Goal: Navigation & Orientation: Find specific page/section

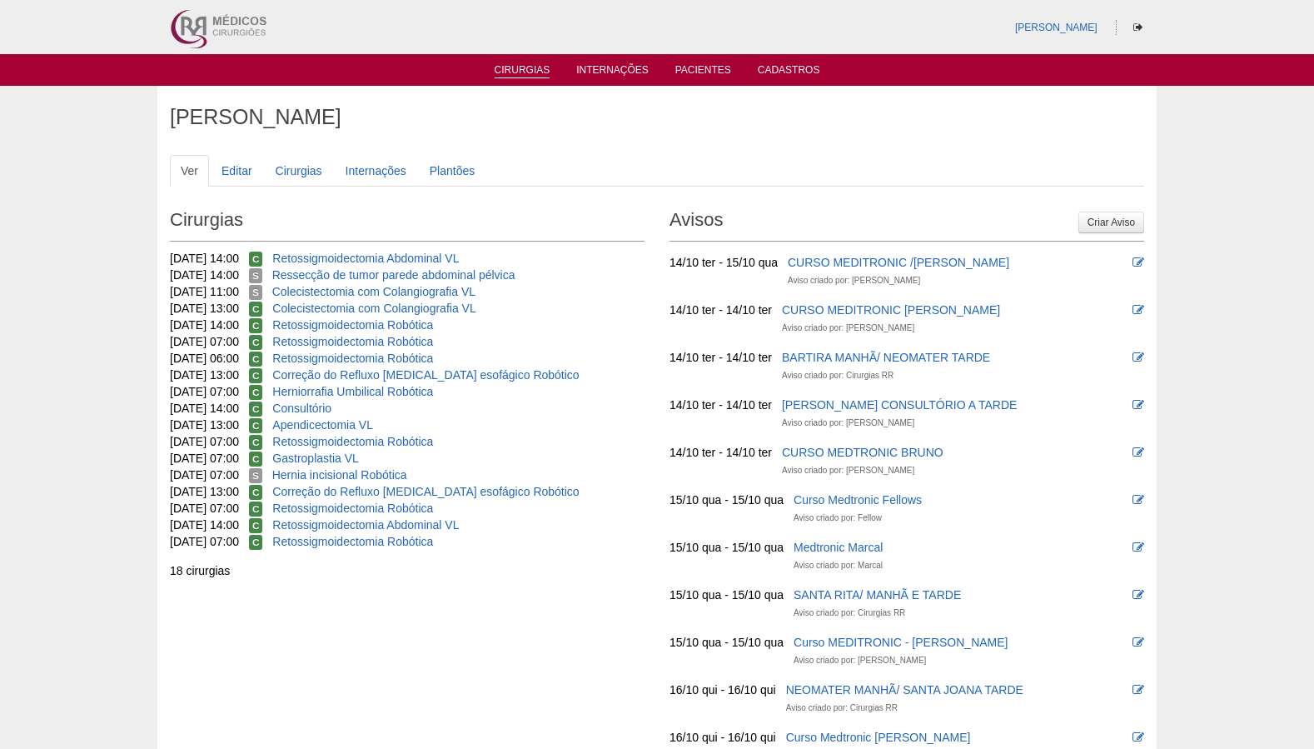
click at [521, 78] on ul "Cirurgias Internações Pacientes Cadastros" at bounding box center [657, 70] width 1314 height 32
click at [523, 77] on link "Cirurgias" at bounding box center [523, 71] width 56 height 14
click at [531, 73] on link "Cirurgias" at bounding box center [523, 71] width 56 height 14
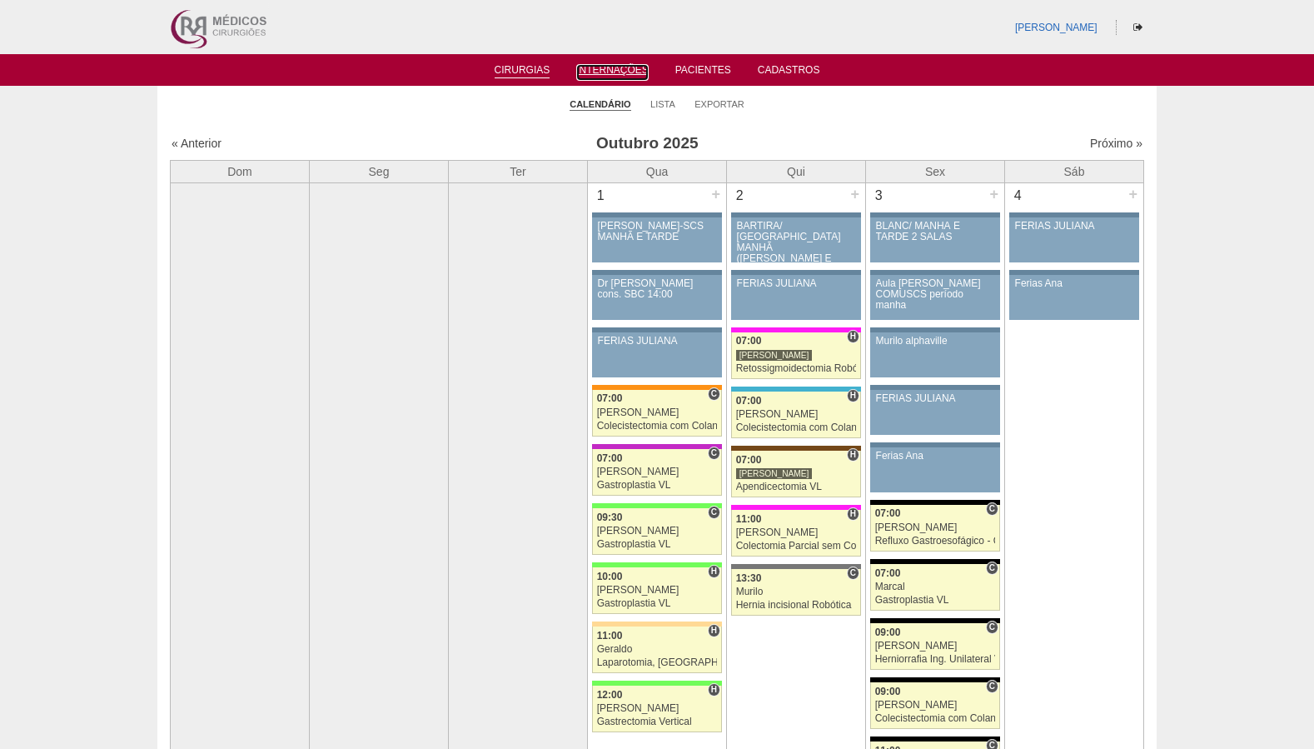
click at [613, 77] on link "Internações" at bounding box center [612, 72] width 72 height 17
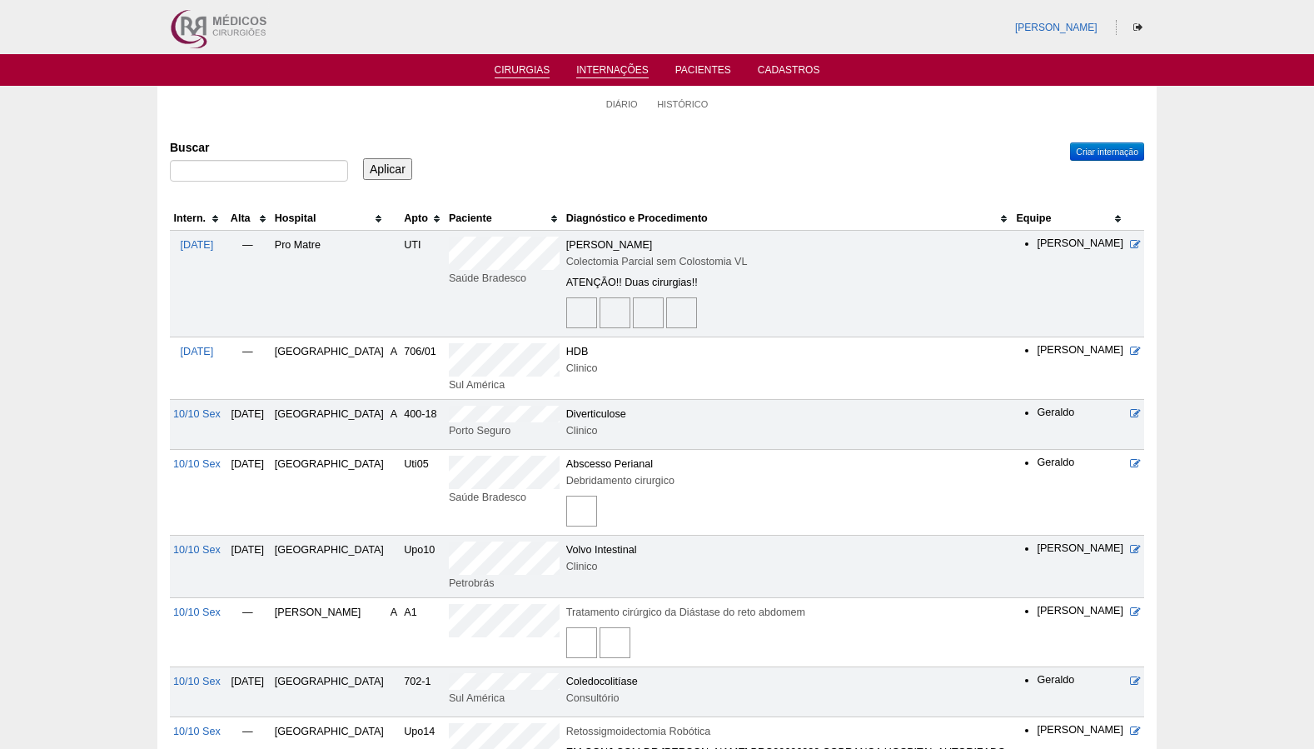
click at [545, 70] on link "Cirurgias" at bounding box center [523, 71] width 56 height 14
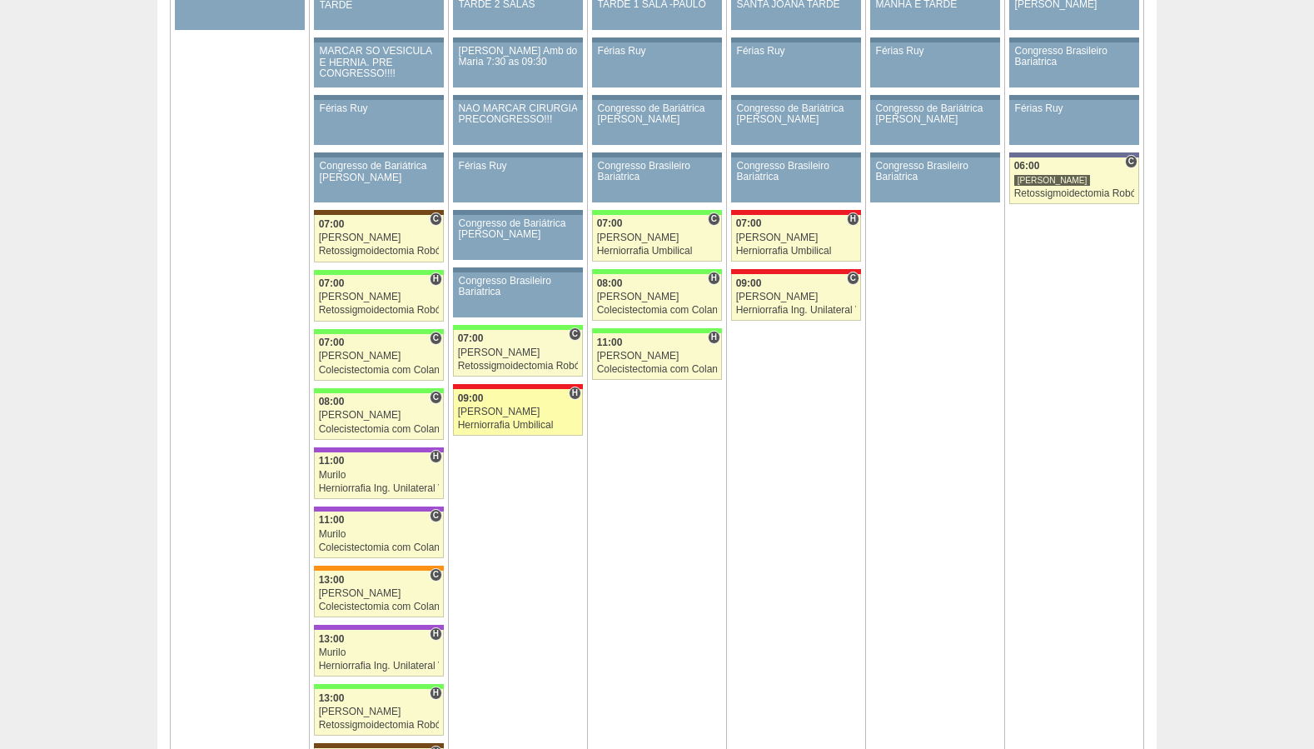
scroll to position [2758, 0]
